Goal: Task Accomplishment & Management: Complete application form

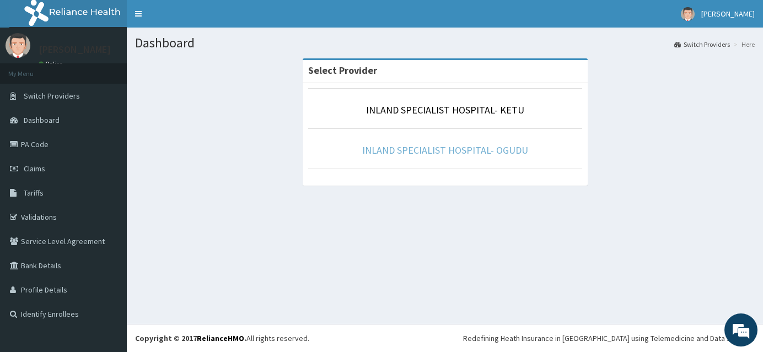
click at [439, 148] on link "INLAND SPECIALIST HOSPITAL- OGUDU" at bounding box center [445, 150] width 166 height 13
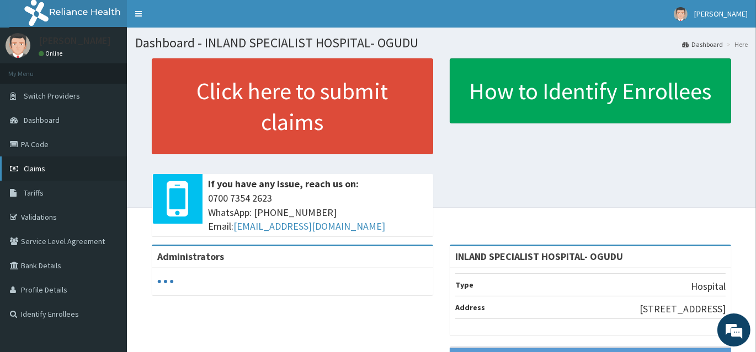
click at [38, 167] on span "Claims" at bounding box center [35, 169] width 22 height 10
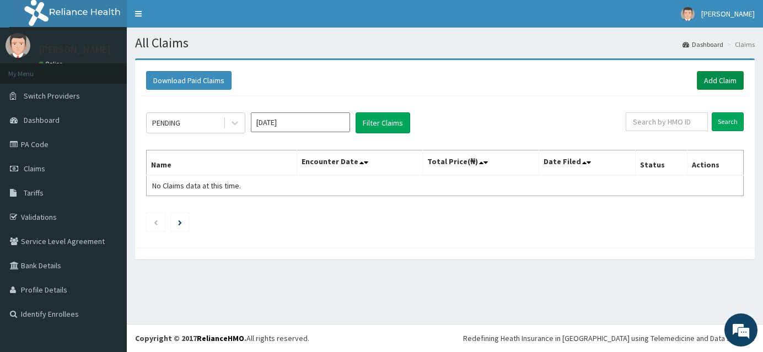
click at [739, 83] on link "Add Claim" at bounding box center [720, 80] width 47 height 19
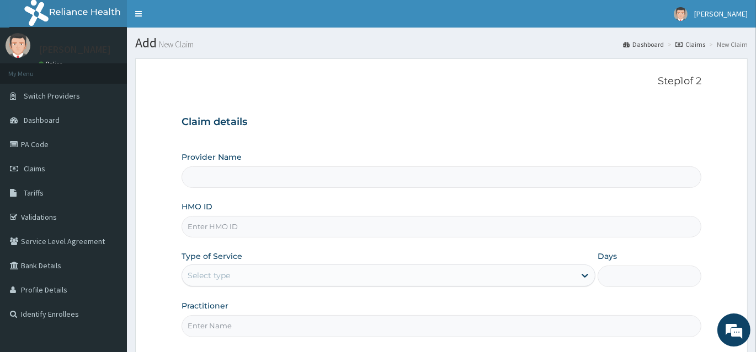
type input "INLAND SPECIALIST HOSPITAL- OGUDU"
click at [224, 227] on input "HMO ID" at bounding box center [441, 227] width 520 height 22
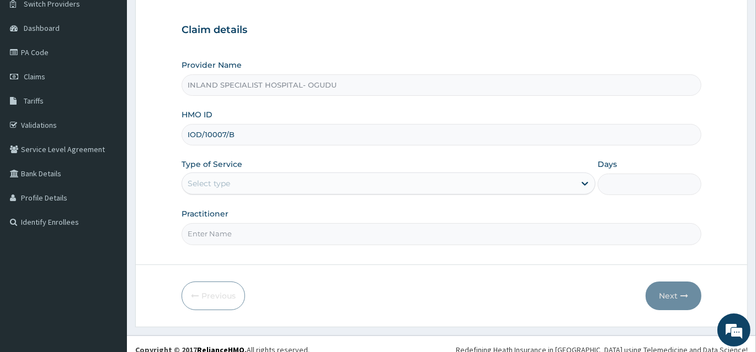
scroll to position [103, 0]
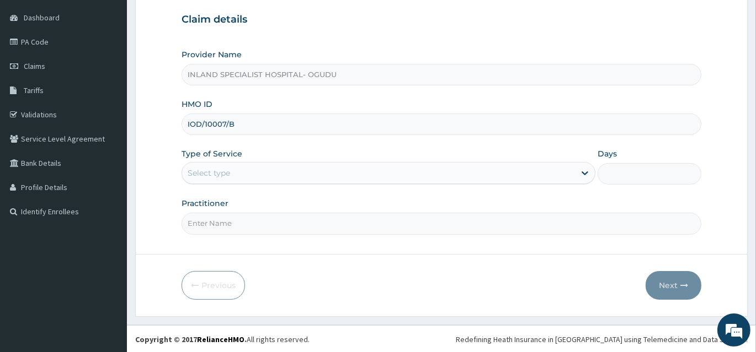
type input "IOD/10007/B"
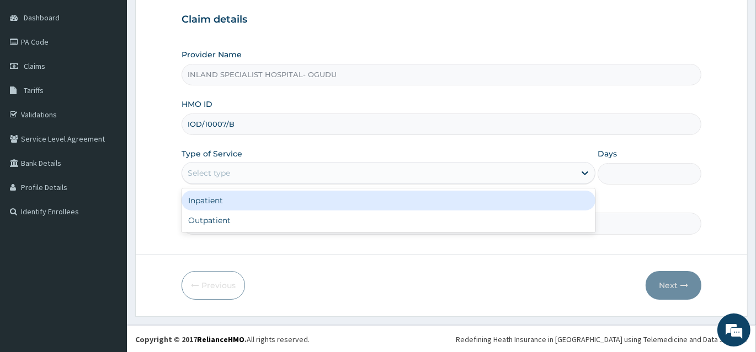
click at [211, 164] on div "Select type" at bounding box center [378, 173] width 393 height 18
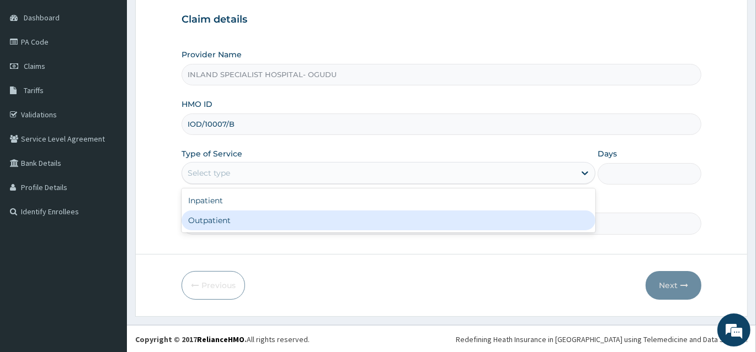
click at [210, 220] on div "Outpatient" at bounding box center [388, 221] width 414 height 20
type input "1"
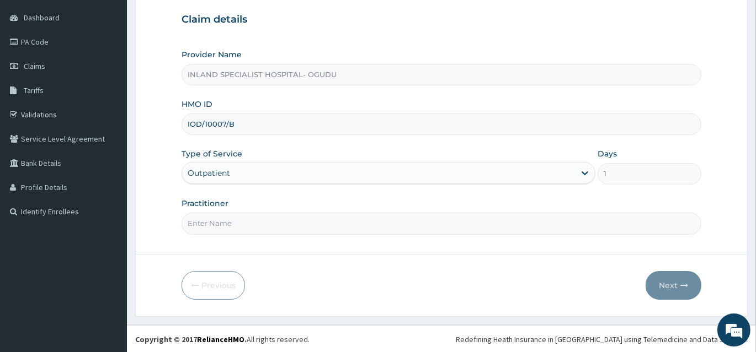
click at [206, 218] on input "Practitioner" at bounding box center [441, 224] width 520 height 22
type input "DR [PERSON_NAME]"
click at [682, 277] on button "Next" at bounding box center [673, 285] width 56 height 29
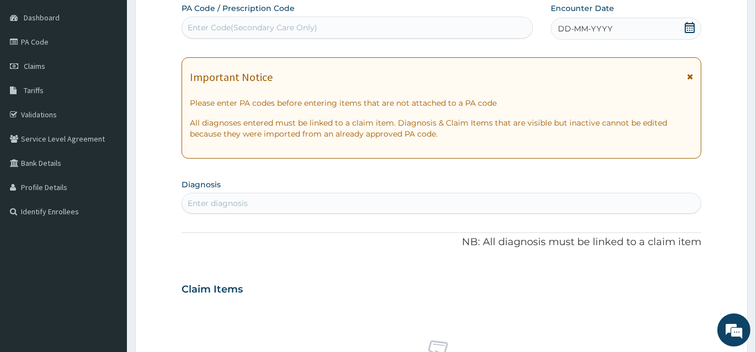
click at [277, 20] on div "Enter Code(Secondary Care Only)" at bounding box center [357, 28] width 350 height 18
type input "PA/30F2EE"
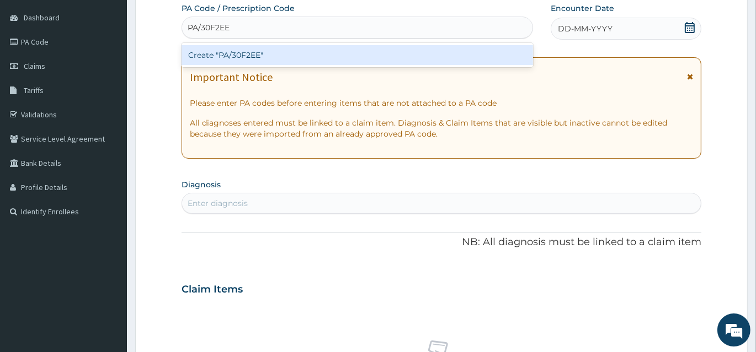
click at [260, 61] on div "Create "PA/30F2EE"" at bounding box center [356, 55] width 351 height 20
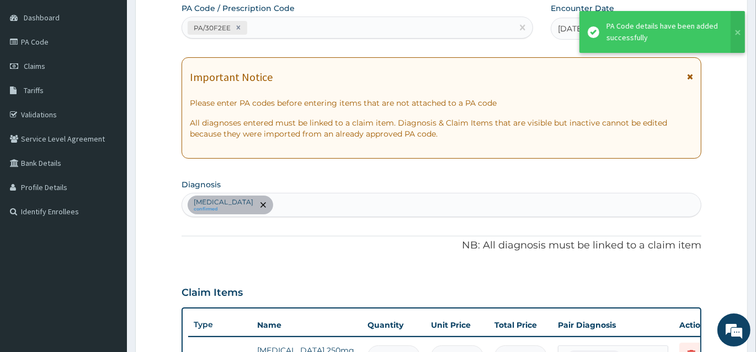
scroll to position [116, 0]
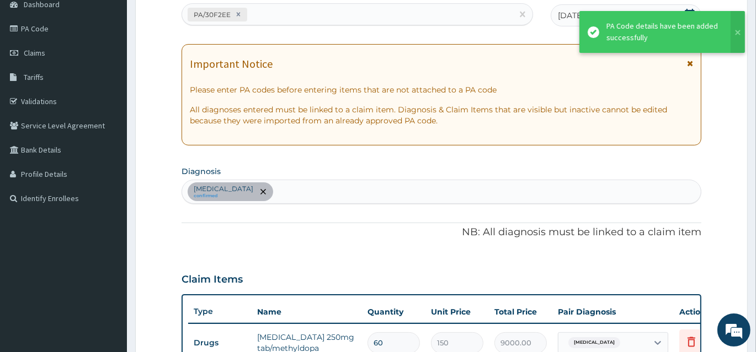
click at [482, 182] on div "[MEDICAL_DATA] confirmed" at bounding box center [441, 191] width 518 height 23
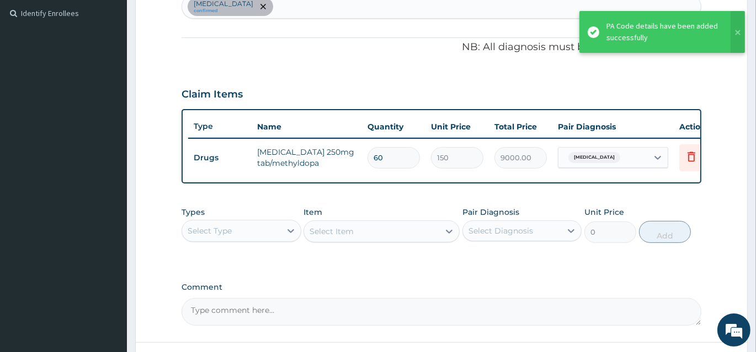
scroll to position [216, 0]
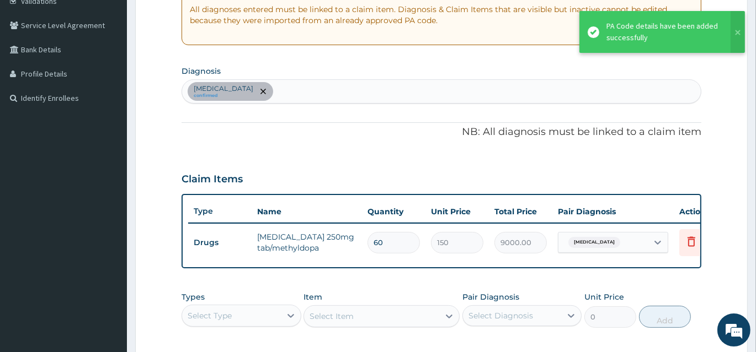
click at [294, 91] on div "[MEDICAL_DATA] confirmed" at bounding box center [441, 91] width 518 height 23
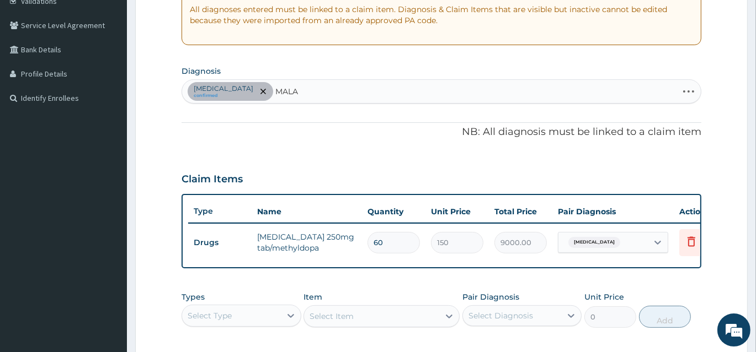
type input "MALAR"
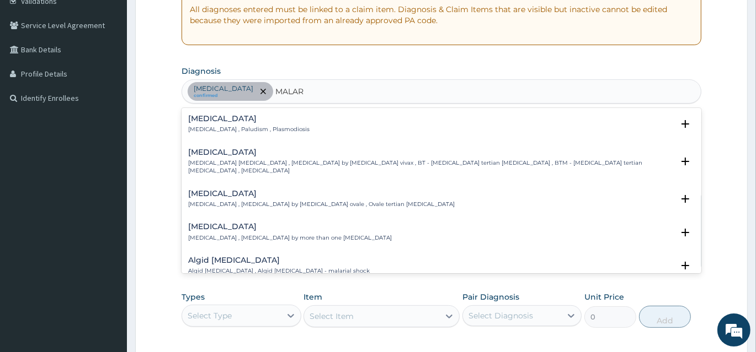
click at [255, 126] on p "[MEDICAL_DATA] , Paludism , Plasmodiosis" at bounding box center [248, 130] width 121 height 8
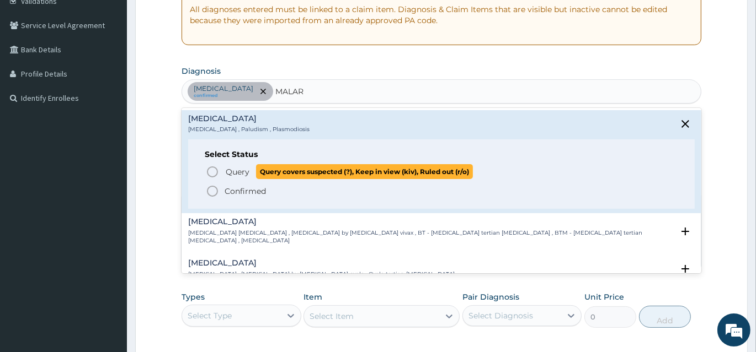
click at [213, 169] on icon "status option query" at bounding box center [212, 171] width 13 height 13
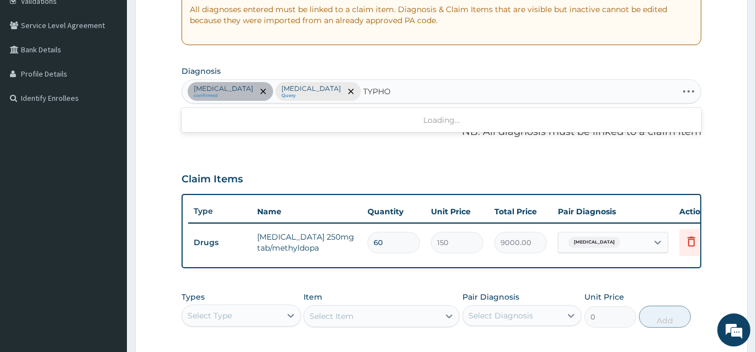
type input "TYPHOI"
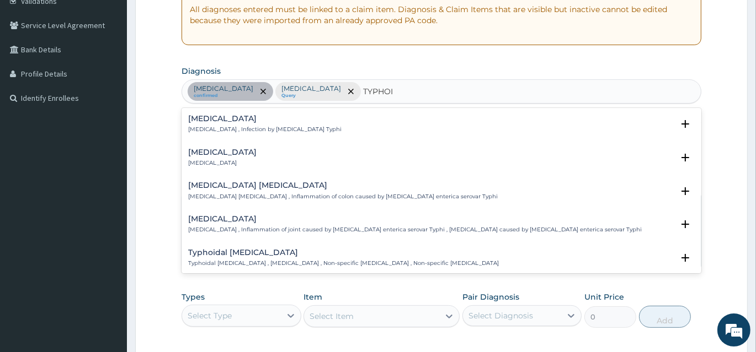
click at [244, 131] on p "[MEDICAL_DATA] , Infection by [MEDICAL_DATA] Typhi" at bounding box center [264, 130] width 153 height 8
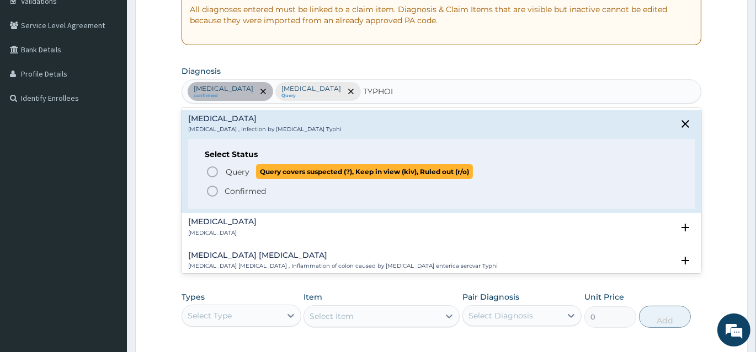
click at [209, 172] on icon "status option query" at bounding box center [212, 171] width 13 height 13
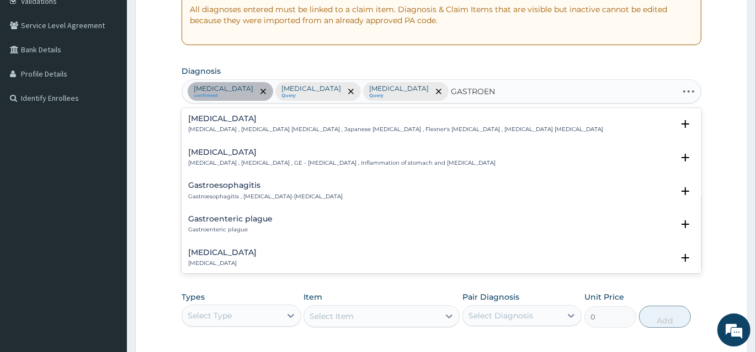
type input "GASTROENT"
click at [204, 156] on div "[MEDICAL_DATA] [MEDICAL_DATA] , [MEDICAL_DATA] , GE - [MEDICAL_DATA] , Inflamma…" at bounding box center [341, 157] width 307 height 19
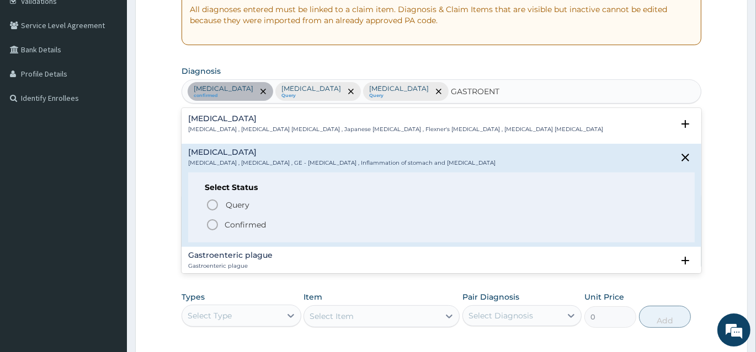
click at [212, 222] on icon "status option filled" at bounding box center [212, 224] width 13 height 13
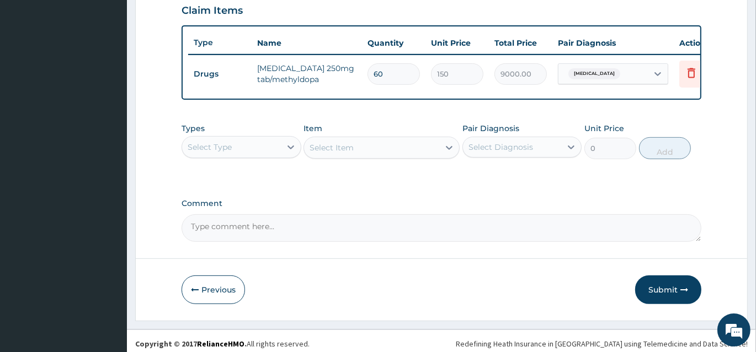
scroll to position [395, 0]
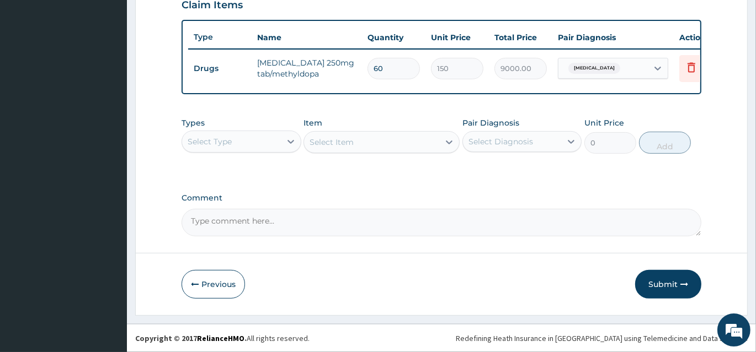
click at [257, 136] on div "Select Type" at bounding box center [231, 142] width 99 height 18
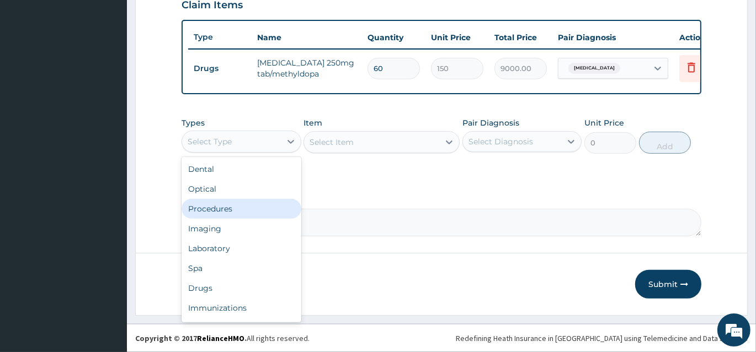
click at [218, 209] on div "Procedures" at bounding box center [241, 209] width 120 height 20
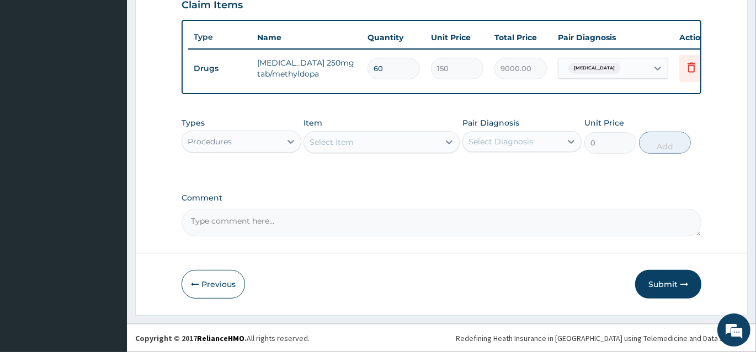
click at [360, 148] on div "Select Item" at bounding box center [371, 142] width 135 height 18
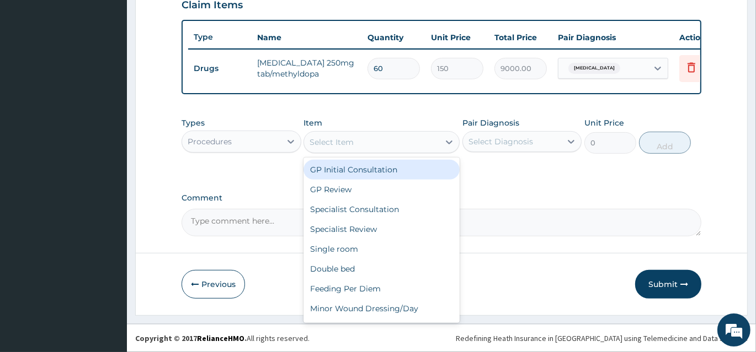
click at [366, 169] on div "GP Initial Consultation" at bounding box center [381, 170] width 156 height 20
type input "3000"
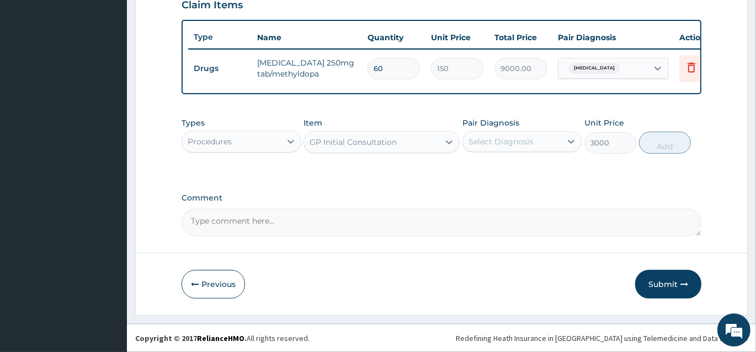
click at [531, 146] on div "Select Diagnosis" at bounding box center [500, 141] width 65 height 11
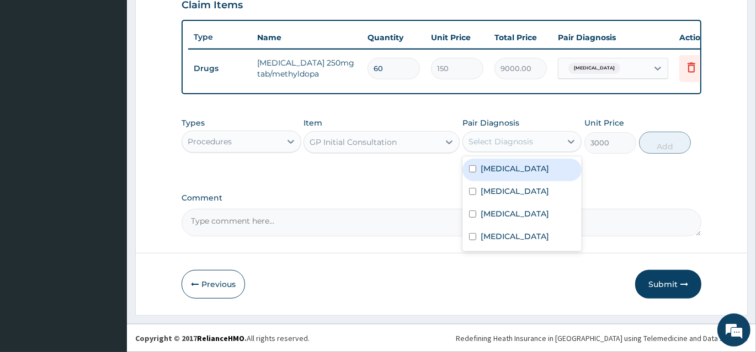
click at [523, 172] on label "[MEDICAL_DATA]" at bounding box center [514, 168] width 68 height 11
checkbox input "true"
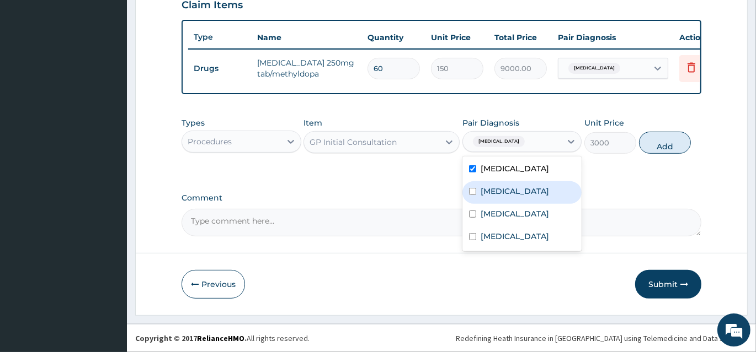
click at [468, 193] on div "[MEDICAL_DATA]" at bounding box center [522, 192] width 120 height 23
checkbox input "true"
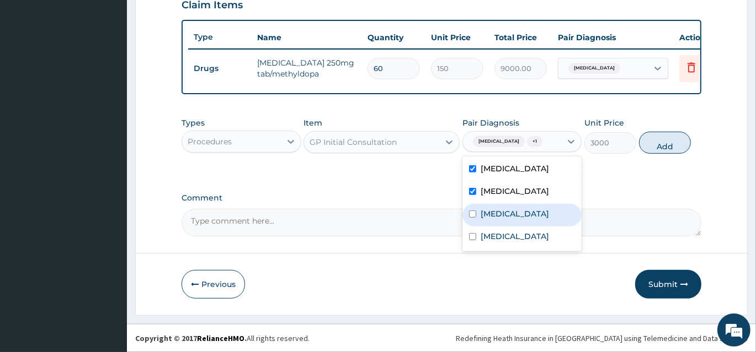
click at [471, 211] on input "checkbox" at bounding box center [472, 214] width 7 height 7
checkbox input "true"
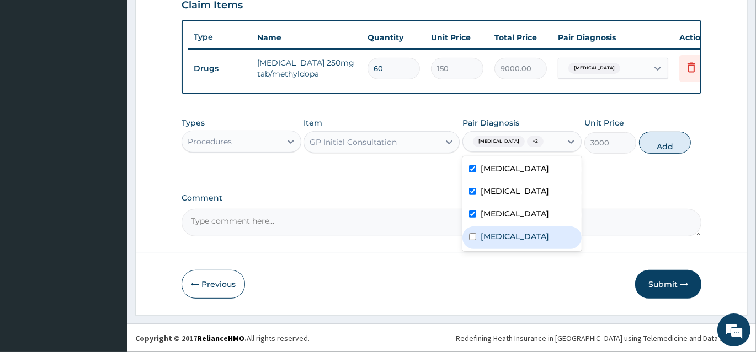
click at [470, 235] on input "checkbox" at bounding box center [472, 236] width 7 height 7
checkbox input "true"
click at [668, 148] on button "Add" at bounding box center [665, 143] width 52 height 22
type input "0"
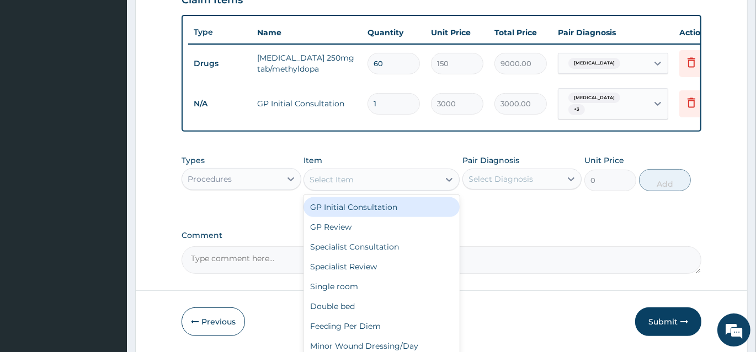
click at [348, 185] on div "Select Item" at bounding box center [331, 179] width 44 height 11
click at [259, 182] on div "Procedures" at bounding box center [231, 179] width 99 height 18
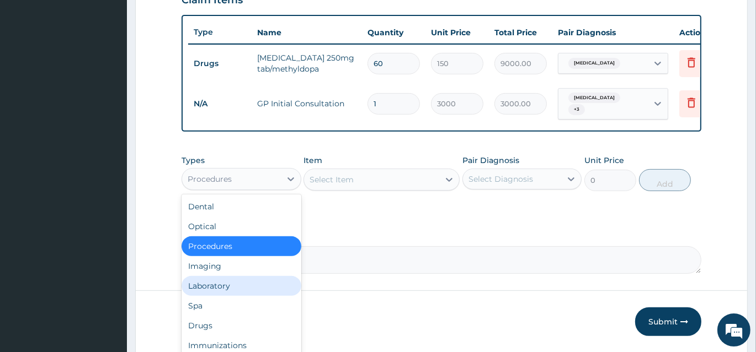
click at [222, 289] on div "Laboratory" at bounding box center [241, 286] width 120 height 20
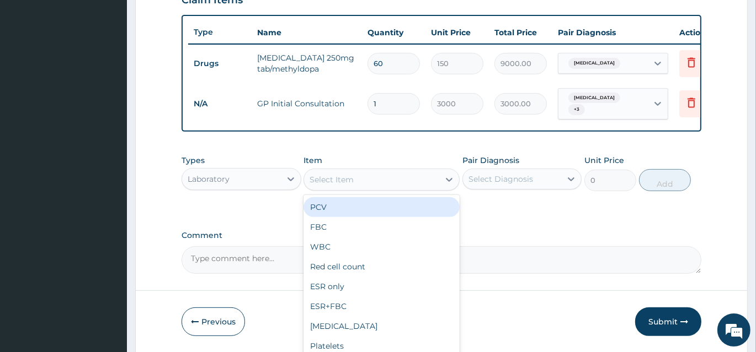
click at [340, 185] on div "Select Item" at bounding box center [331, 179] width 44 height 11
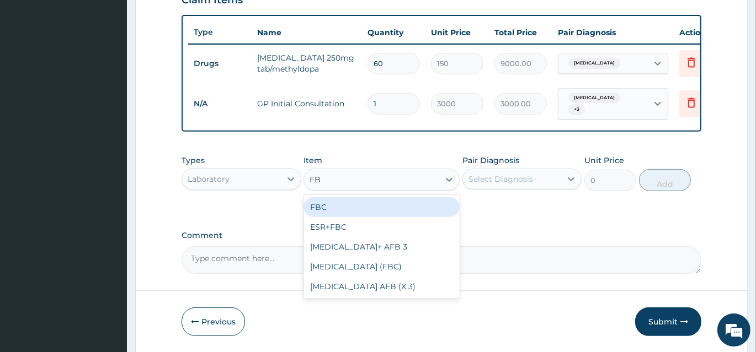
type input "FBC"
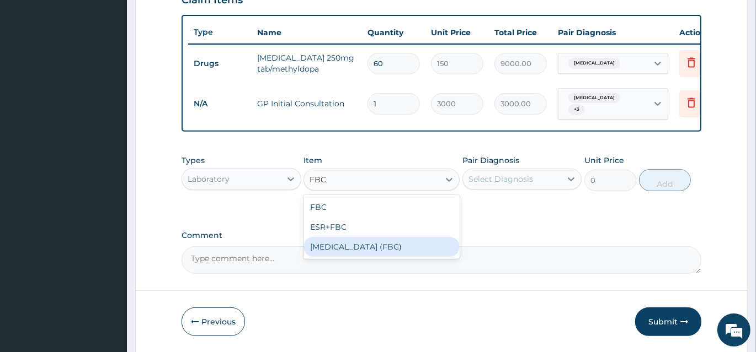
click at [355, 257] on div "[MEDICAL_DATA] (FBC)" at bounding box center [381, 247] width 156 height 20
type input "5000"
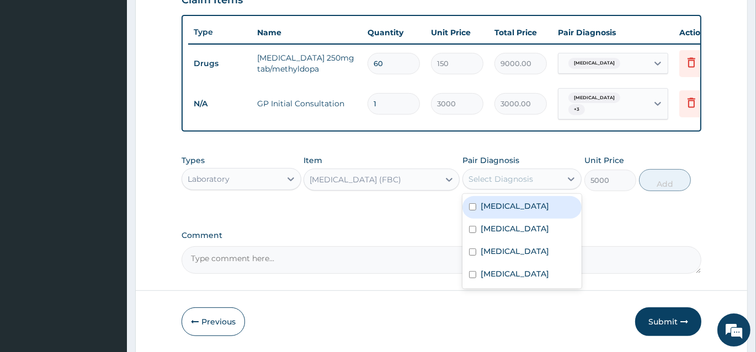
click at [513, 178] on div "Select Diagnosis" at bounding box center [512, 179] width 99 height 18
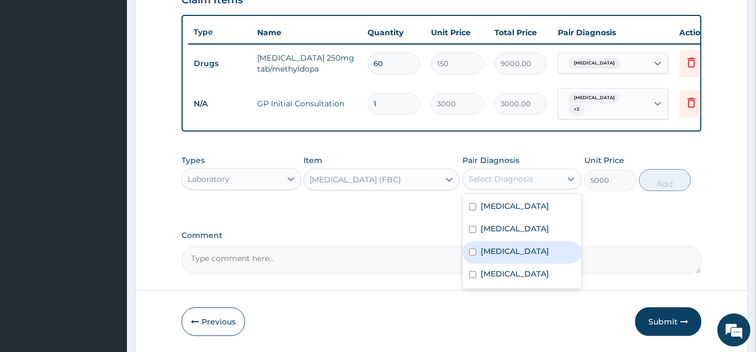
click at [490, 256] on label "[MEDICAL_DATA]" at bounding box center [514, 251] width 68 height 11
checkbox input "true"
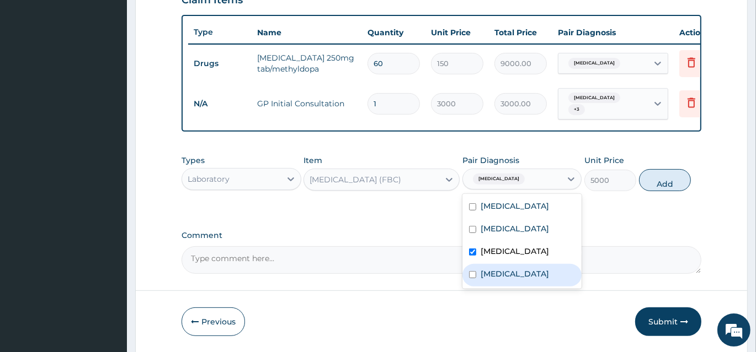
click at [487, 278] on label "[MEDICAL_DATA]" at bounding box center [514, 274] width 68 height 11
checkbox input "true"
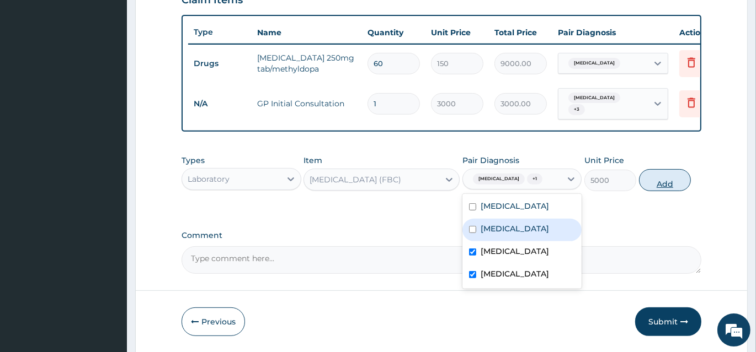
click at [664, 191] on button "Add" at bounding box center [665, 180] width 52 height 22
type input "0"
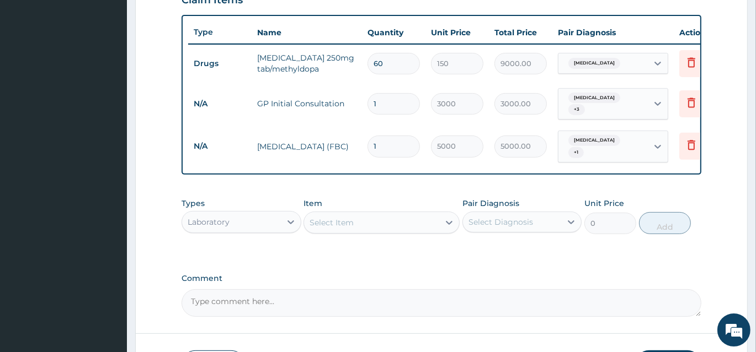
click at [359, 226] on div "Select Item" at bounding box center [371, 223] width 135 height 18
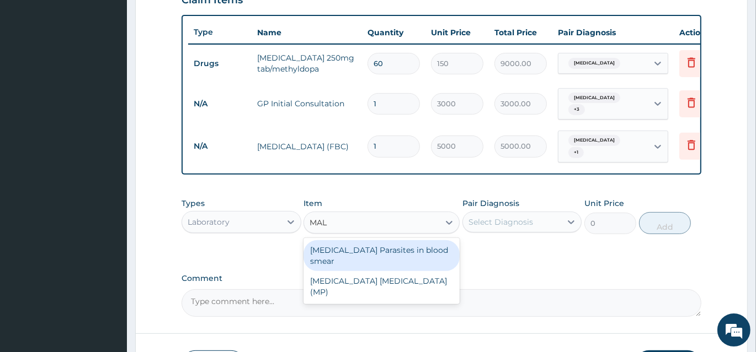
type input "MALA"
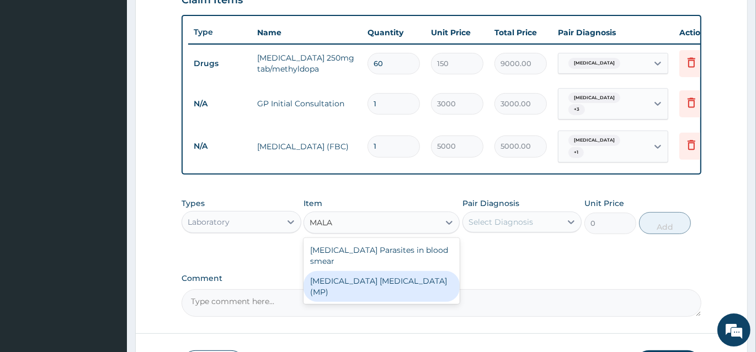
click at [371, 271] on div "[MEDICAL_DATA] [MEDICAL_DATA] (MP)" at bounding box center [381, 286] width 156 height 31
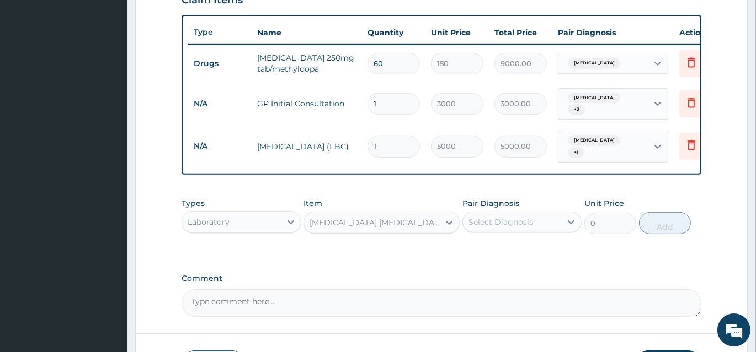
type input "2000"
click at [526, 224] on div "Select Diagnosis" at bounding box center [500, 222] width 65 height 11
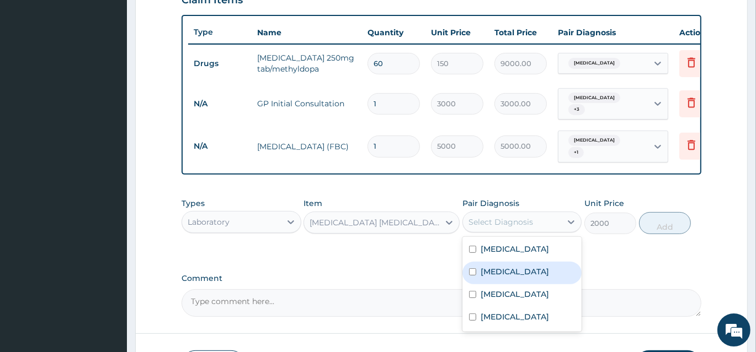
click at [490, 273] on label "[MEDICAL_DATA]" at bounding box center [514, 271] width 68 height 11
checkbox input "true"
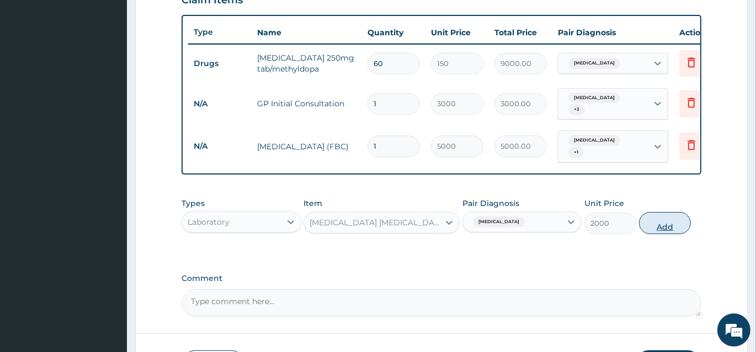
click at [665, 220] on button "Add" at bounding box center [665, 223] width 52 height 22
type input "0"
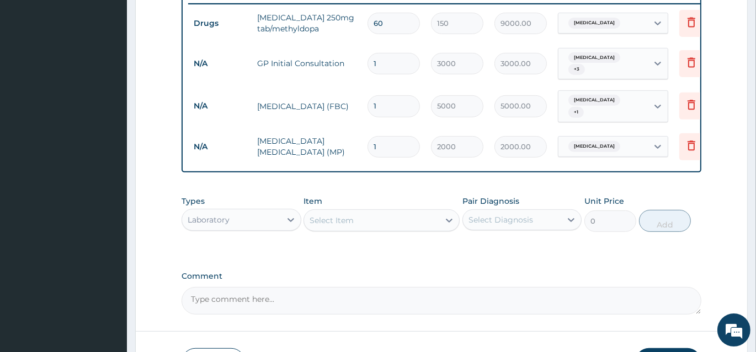
scroll to position [496, 0]
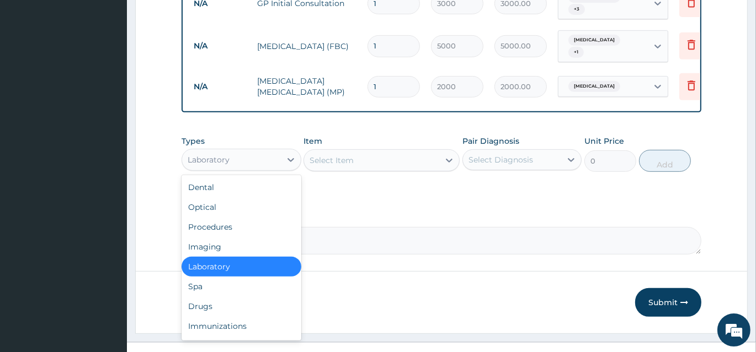
click at [243, 167] on div "Laboratory" at bounding box center [231, 160] width 99 height 18
click at [206, 307] on div "Drugs" at bounding box center [241, 307] width 120 height 20
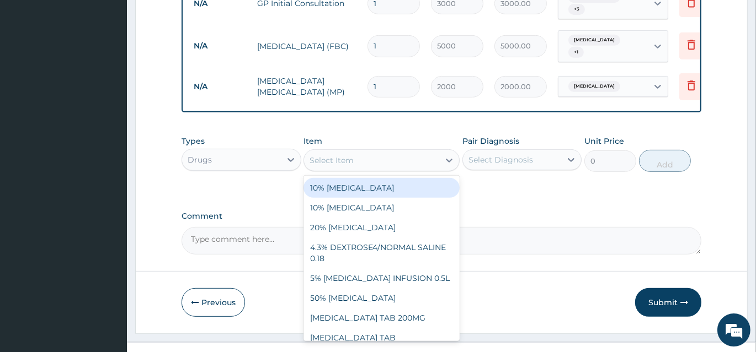
click at [342, 166] on div "Select Item" at bounding box center [331, 160] width 44 height 11
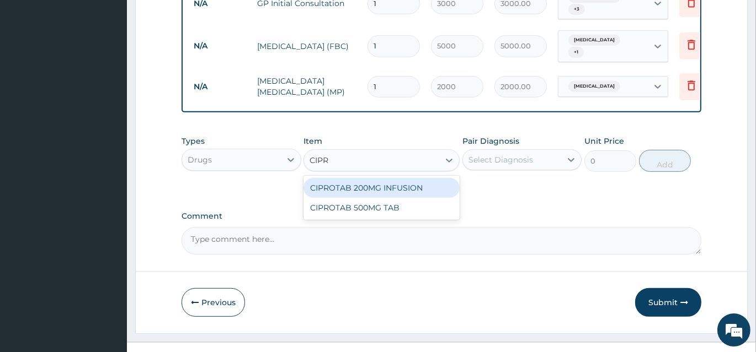
type input "[MEDICAL_DATA]"
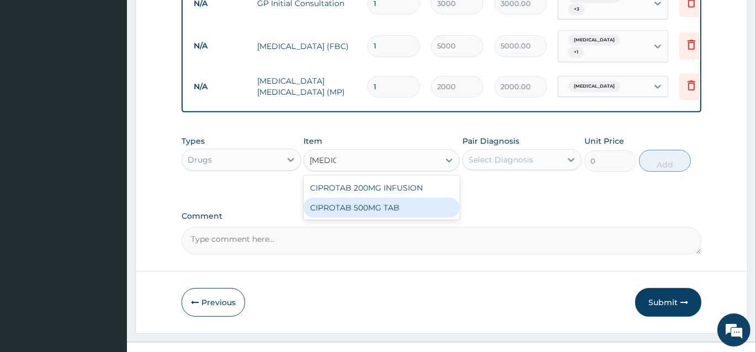
click at [324, 213] on div "CIPROTAB 500MG TAB" at bounding box center [381, 208] width 156 height 20
type input "200"
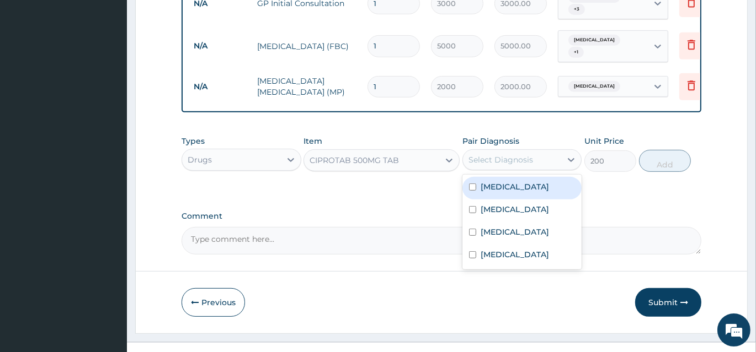
click at [517, 161] on div "Select Diagnosis" at bounding box center [500, 159] width 65 height 11
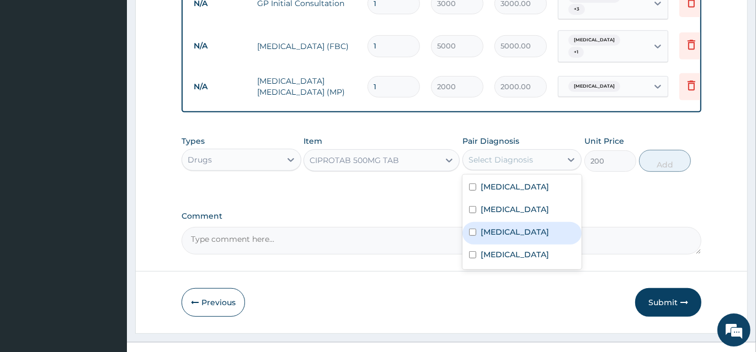
click at [485, 233] on label "[MEDICAL_DATA]" at bounding box center [514, 232] width 68 height 11
checkbox input "true"
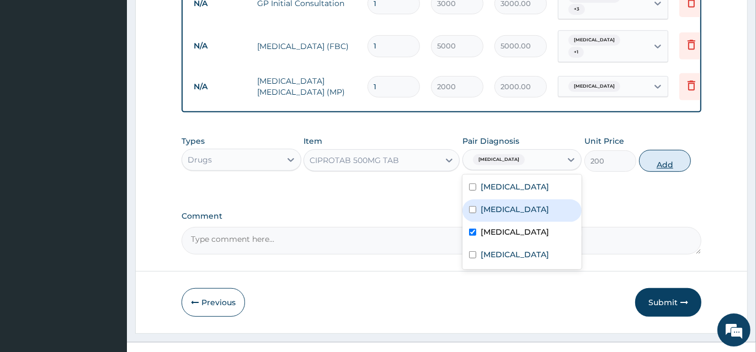
click at [672, 165] on button "Add" at bounding box center [665, 161] width 52 height 22
type input "0"
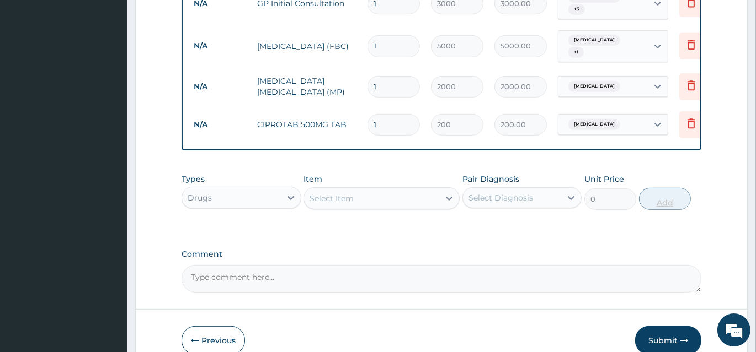
type input "10"
type input "2000.00"
type input "10"
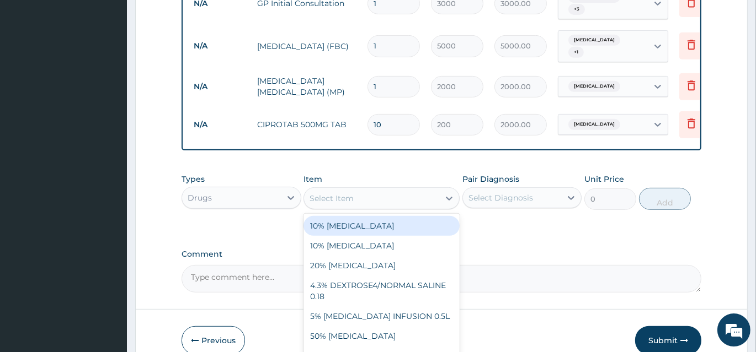
click at [347, 199] on div "Select Item" at bounding box center [331, 198] width 44 height 11
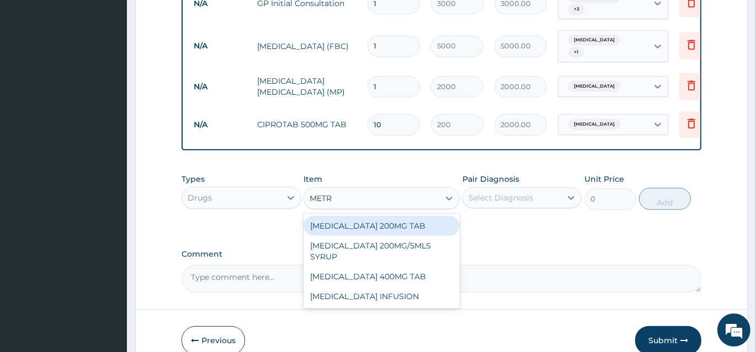
type input "METRO"
click at [352, 228] on div "[MEDICAL_DATA] 200MG TAB" at bounding box center [381, 226] width 156 height 20
type input "30"
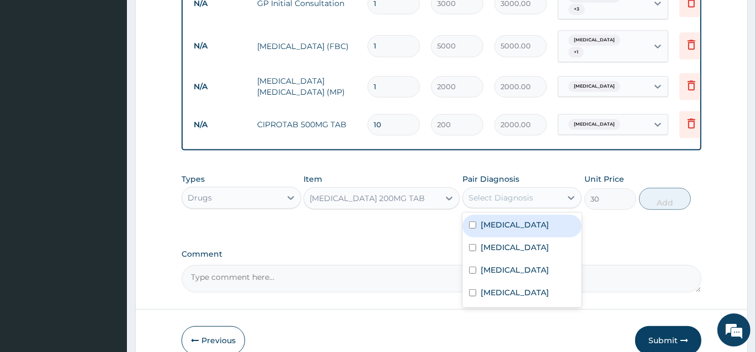
click at [499, 199] on div "Select Diagnosis" at bounding box center [500, 198] width 65 height 11
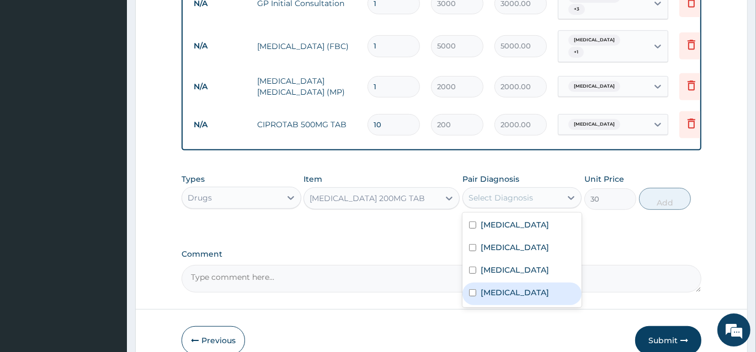
click at [477, 293] on div "[MEDICAL_DATA]" at bounding box center [522, 294] width 120 height 23
checkbox input "true"
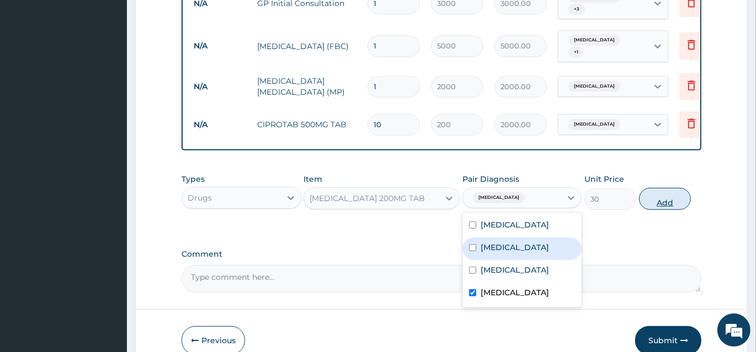
click at [670, 206] on button "Add" at bounding box center [665, 199] width 52 height 22
type input "0"
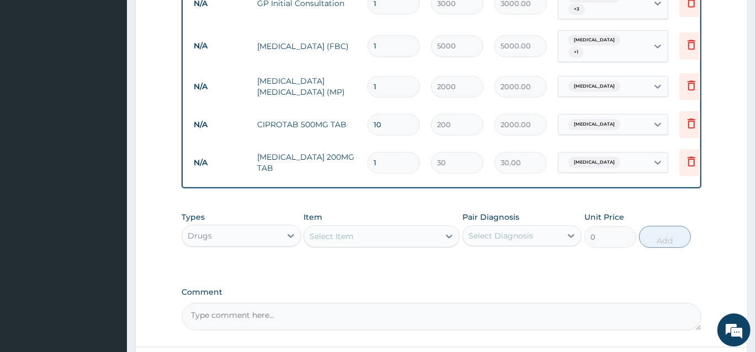
type input "0.00"
type input "2"
type input "60.00"
type input "20"
type input "600.00"
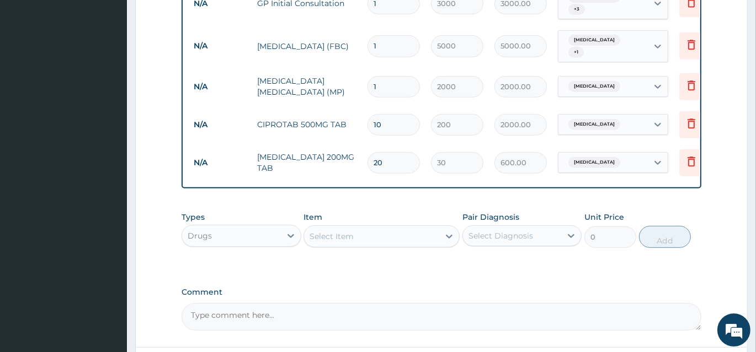
type input "20"
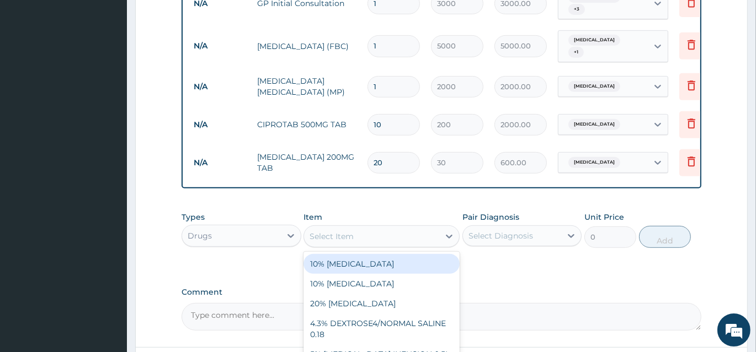
click at [360, 237] on div "Select Item" at bounding box center [371, 237] width 135 height 18
type input "PARAC"
click at [371, 267] on div "[MEDICAL_DATA] 500MG TAB" at bounding box center [381, 264] width 156 height 20
type input "20"
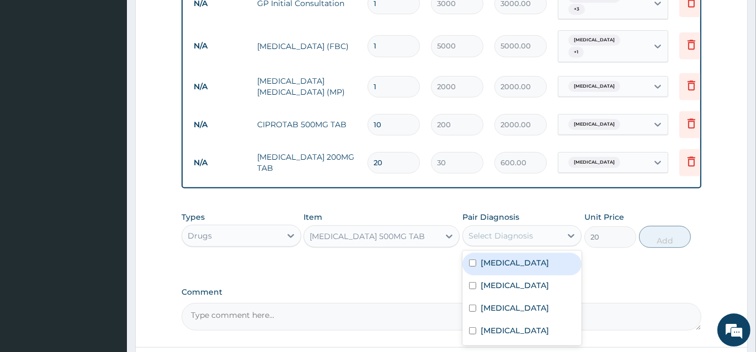
click at [499, 240] on div "Select Diagnosis" at bounding box center [500, 236] width 65 height 11
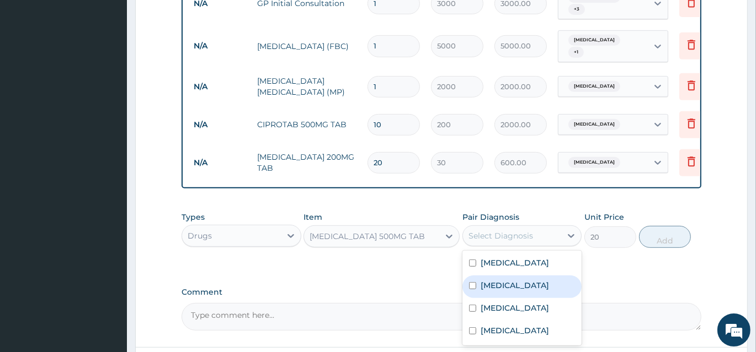
click at [478, 287] on div "[MEDICAL_DATA]" at bounding box center [522, 287] width 120 height 23
checkbox input "true"
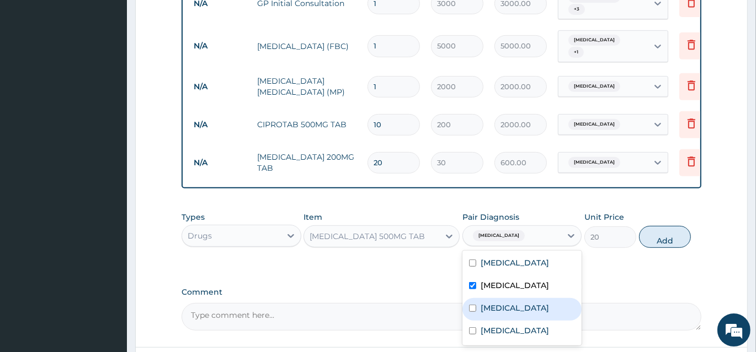
click at [481, 306] on label "[MEDICAL_DATA]" at bounding box center [514, 308] width 68 height 11
checkbox input "true"
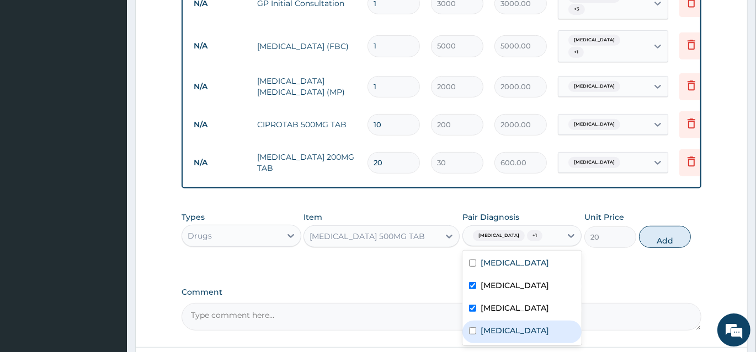
click at [501, 328] on label "[MEDICAL_DATA]" at bounding box center [514, 330] width 68 height 11
checkbox input "true"
click at [666, 236] on button "Add" at bounding box center [665, 237] width 52 height 22
type input "0"
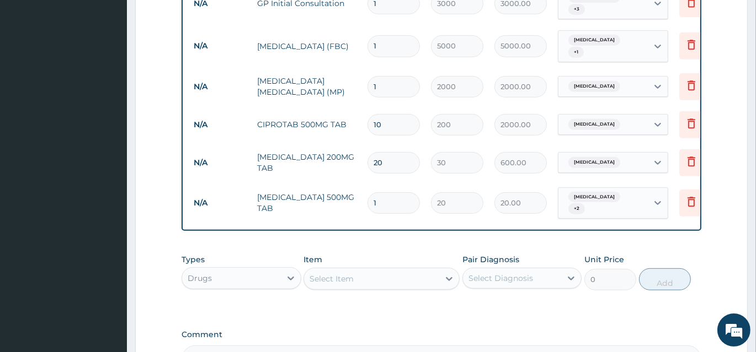
type input "18"
type input "360.00"
type input "18"
click at [372, 279] on div "Select Item" at bounding box center [371, 279] width 135 height 18
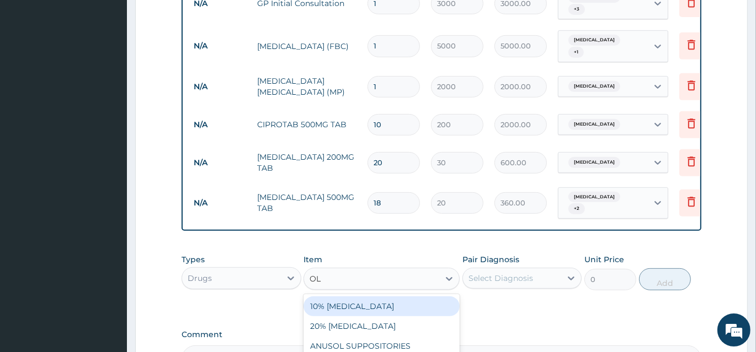
type input "O"
type input "[PERSON_NAME]"
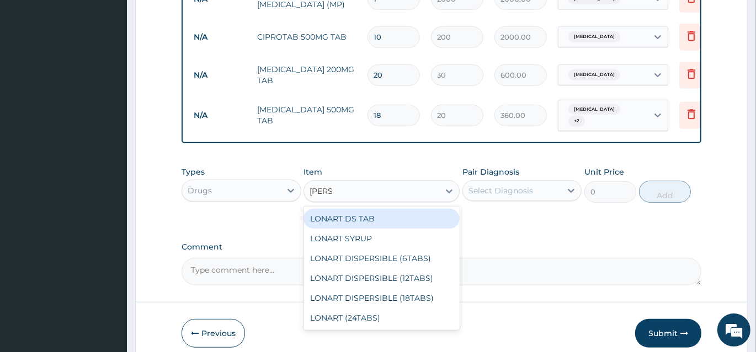
scroll to position [596, 0]
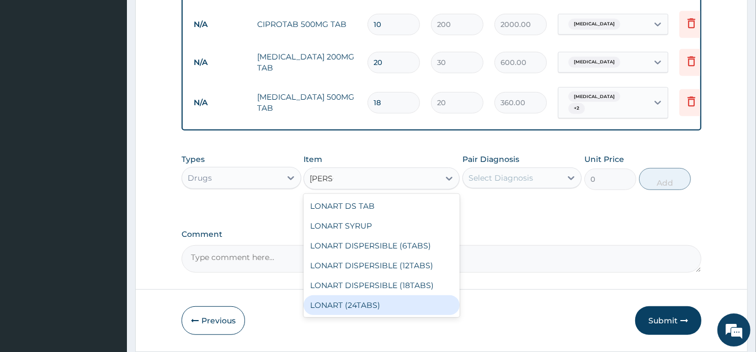
click at [349, 302] on div "LONART (24TABS)" at bounding box center [381, 306] width 156 height 20
type input "2000"
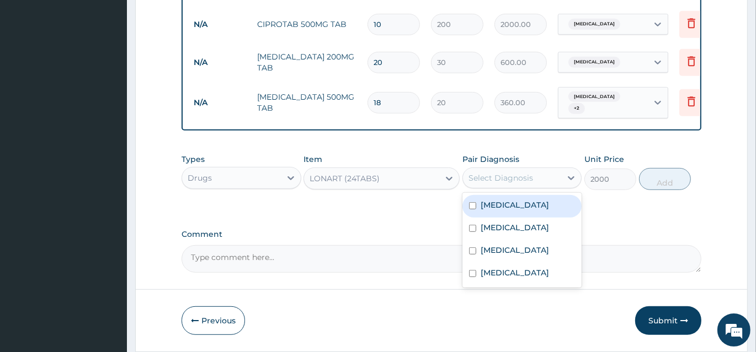
click at [527, 173] on div "Select Diagnosis" at bounding box center [500, 178] width 65 height 11
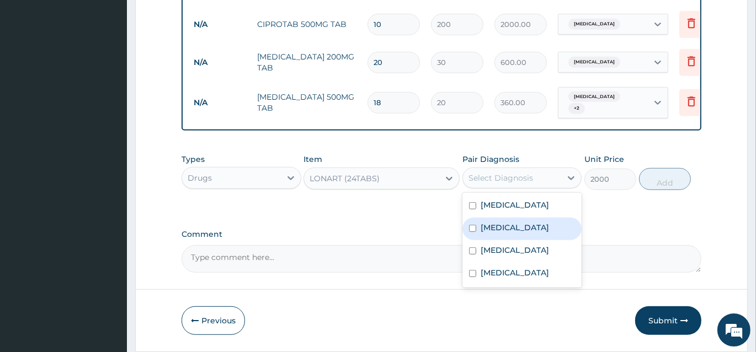
click at [482, 224] on label "[MEDICAL_DATA]" at bounding box center [514, 227] width 68 height 11
checkbox input "true"
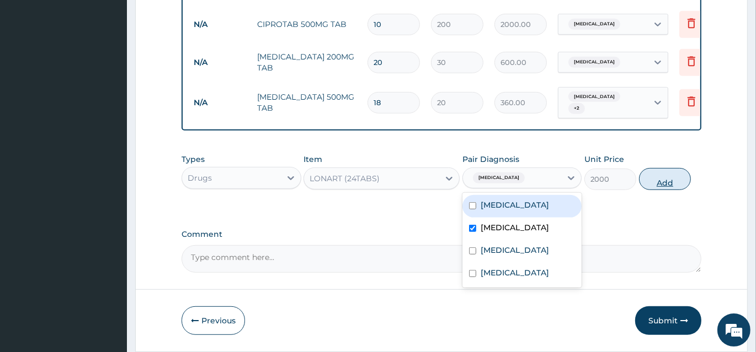
click at [670, 172] on button "Add" at bounding box center [665, 179] width 52 height 22
type input "0"
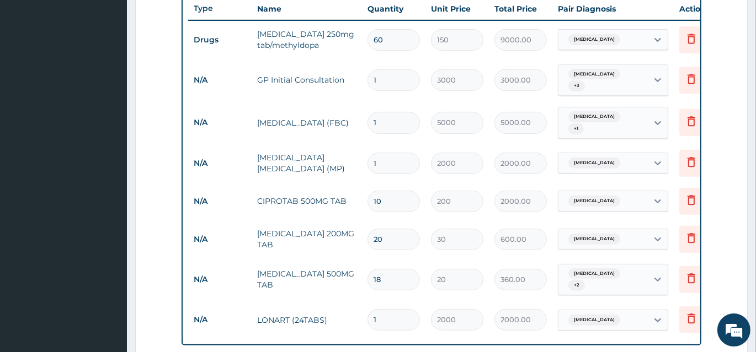
scroll to position [395, 0]
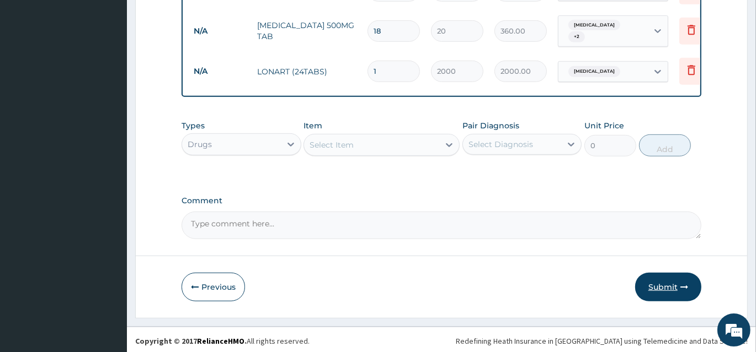
click at [662, 285] on button "Submit" at bounding box center [668, 287] width 66 height 29
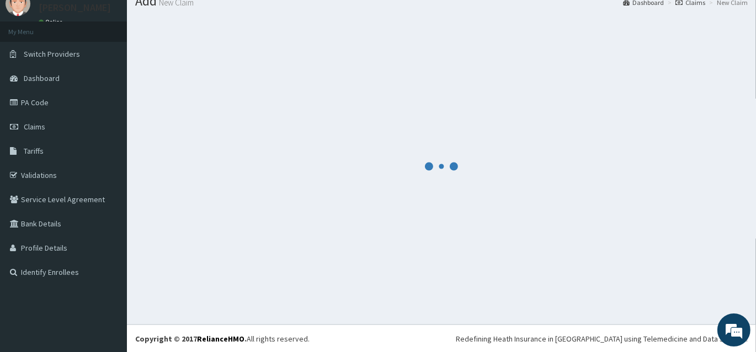
scroll to position [668, 0]
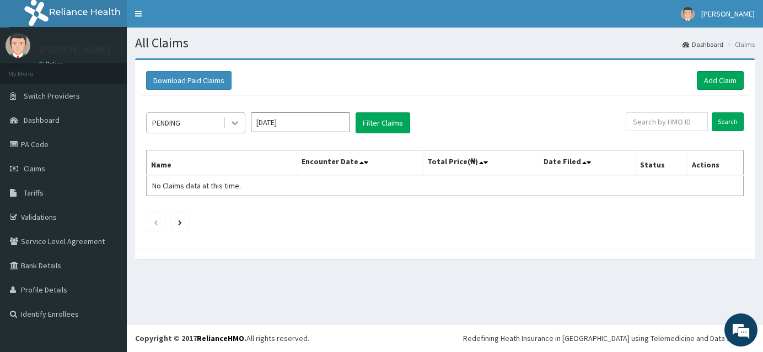
click at [234, 121] on icon at bounding box center [234, 122] width 11 height 11
click at [48, 119] on span "Dashboard" at bounding box center [42, 120] width 36 height 10
